Goal: Task Accomplishment & Management: Manage account settings

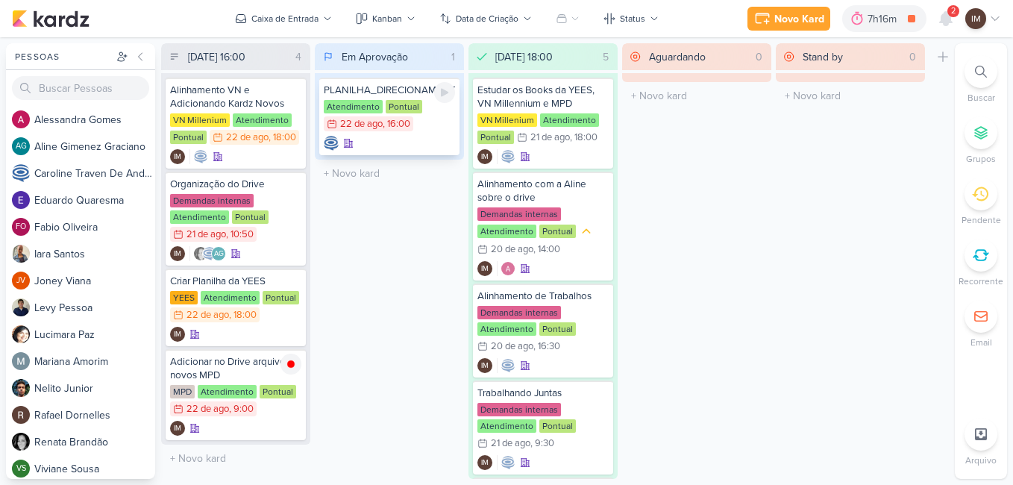
click at [416, 149] on div at bounding box center [389, 143] width 131 height 15
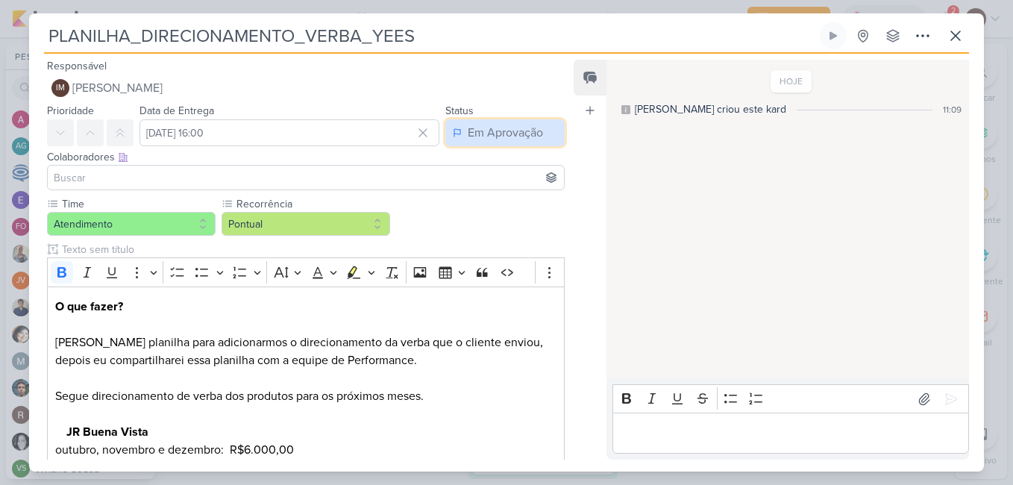
click at [468, 141] on div "Em Aprovação" at bounding box center [505, 133] width 75 height 18
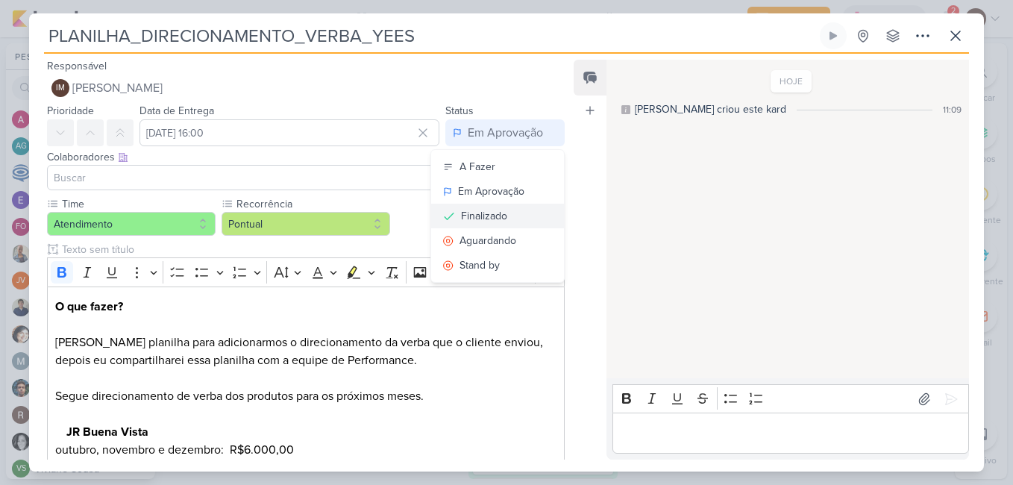
click at [485, 218] on div "Finalizado" at bounding box center [484, 216] width 46 height 16
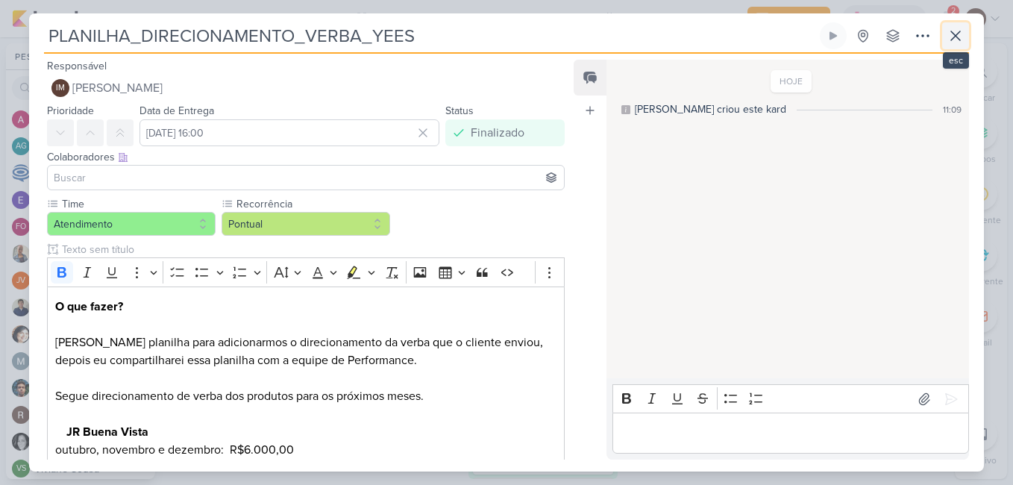
click at [958, 25] on button at bounding box center [955, 35] width 27 height 27
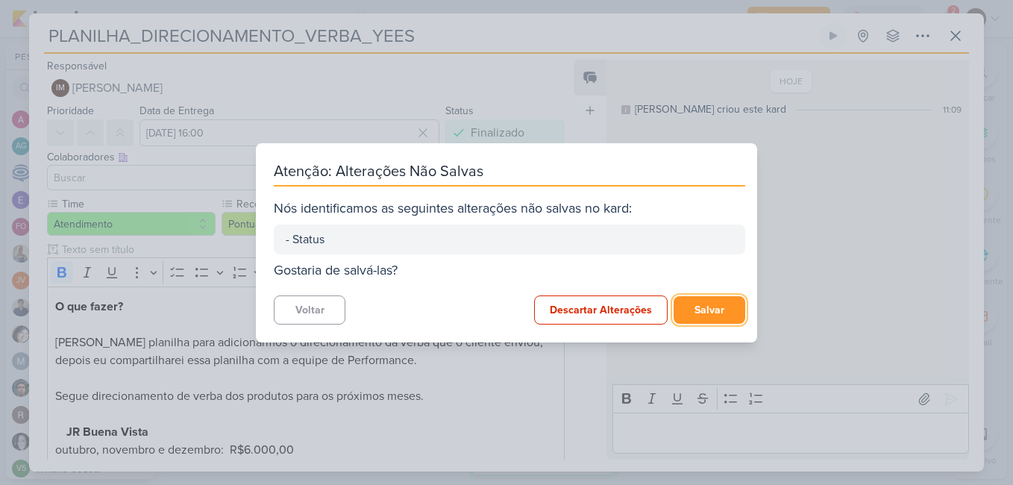
click at [714, 308] on button "Salvar" at bounding box center [709, 310] width 72 height 28
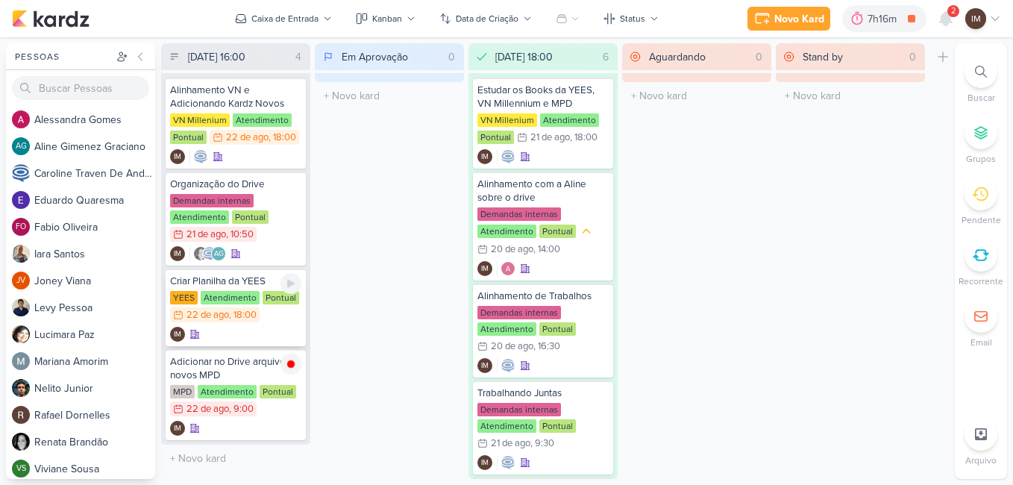
click at [275, 319] on div "YEES Atendimento Pontual 22/8 [DATE] 18:00" at bounding box center [235, 307] width 131 height 33
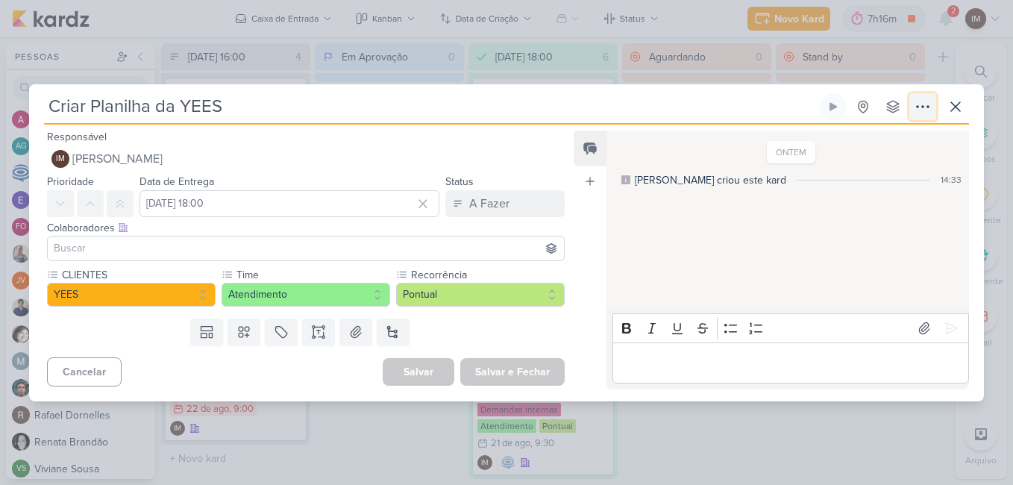
click at [918, 107] on icon at bounding box center [922, 106] width 12 height 1
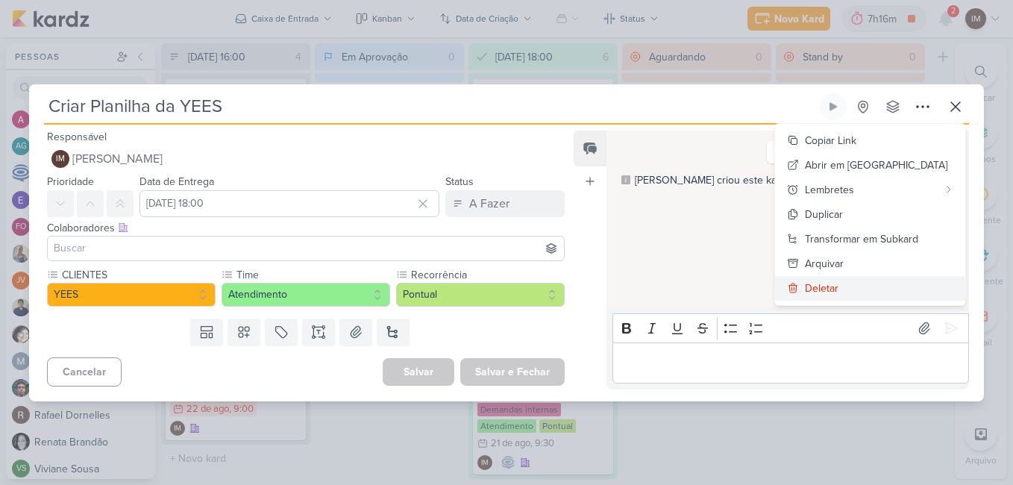
click at [903, 285] on button "Deletar" at bounding box center [870, 288] width 190 height 25
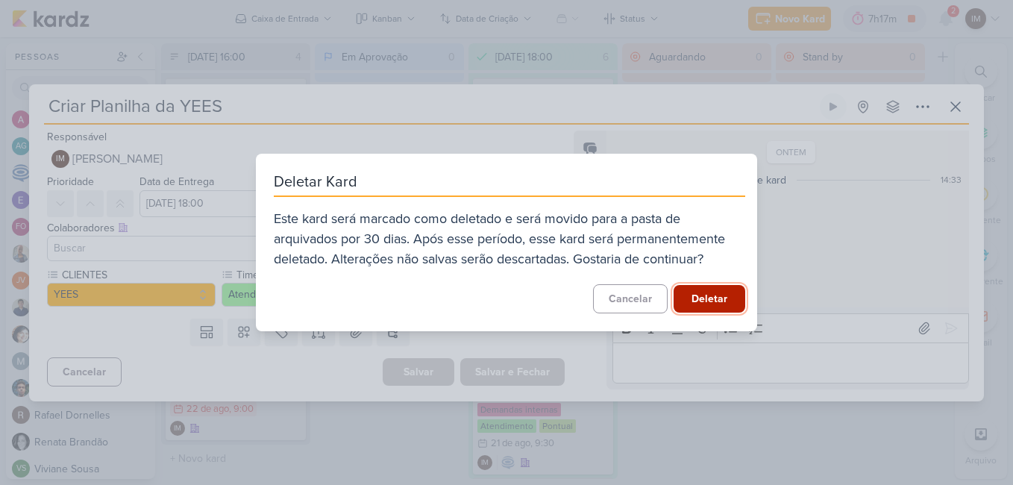
click at [698, 300] on button "Deletar" at bounding box center [709, 299] width 72 height 28
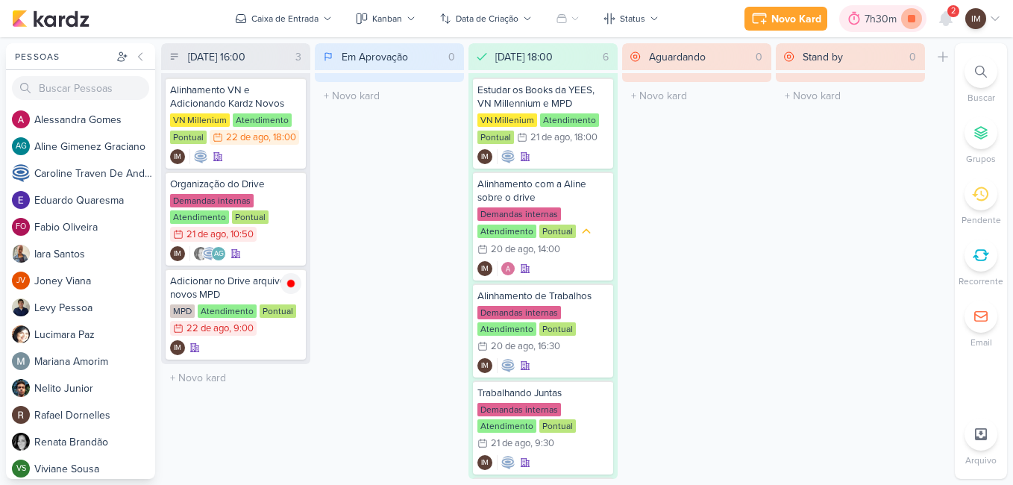
click at [903, 19] on icon at bounding box center [911, 18] width 21 height 21
